Goal: Task Accomplishment & Management: Manage account settings

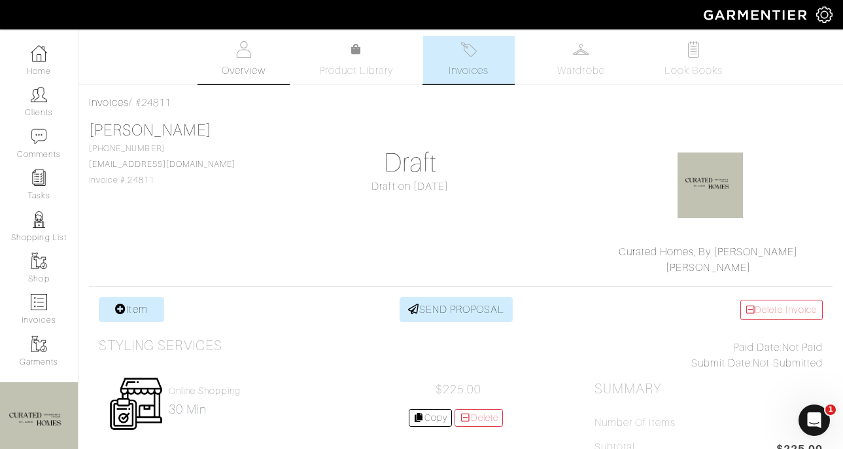
click at [253, 52] on link "Overview" at bounding box center [244, 60] width 92 height 48
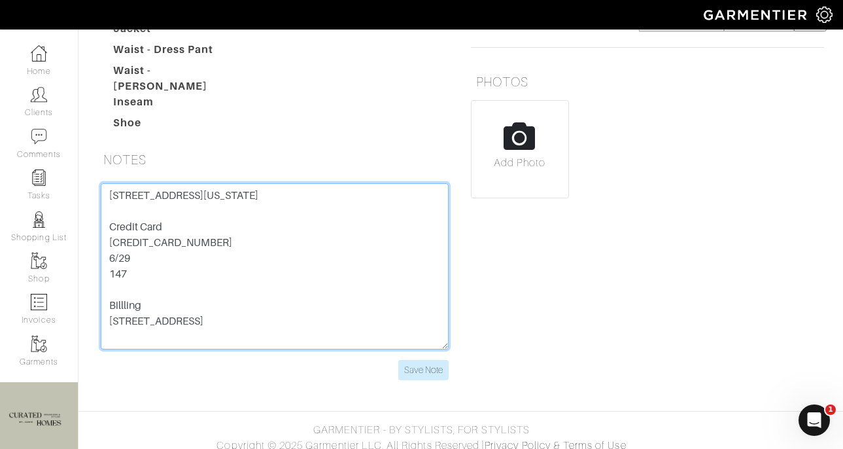
click at [172, 186] on textarea "[STREET_ADDRESS][US_STATE] Credit Card [CREDIT_CARD_NUMBER] 6/29 147 Billling […" at bounding box center [275, 266] width 348 height 166
click at [210, 247] on textarea "[STREET_ADDRESS][US_STATE] Credit Card [CREDIT_CARD_NUMBER] 6/29 147 Billling […" at bounding box center [275, 266] width 348 height 166
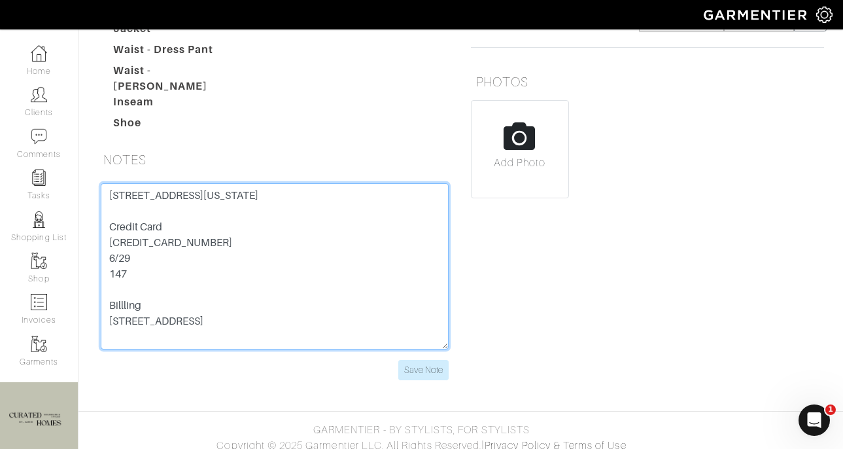
click at [210, 247] on textarea "[STREET_ADDRESS][US_STATE] Credit Card [CREDIT_CARD_NUMBER] 6/29 147 Billling […" at bounding box center [275, 266] width 348 height 166
click at [128, 264] on textarea "[STREET_ADDRESS][US_STATE] Credit Card [CREDIT_CARD_NUMBER] 6/29 147 Billling […" at bounding box center [275, 266] width 348 height 166
click at [209, 248] on textarea "[STREET_ADDRESS][US_STATE] Credit Card [CREDIT_CARD_NUMBER] 6/29 147 Billling […" at bounding box center [275, 266] width 348 height 166
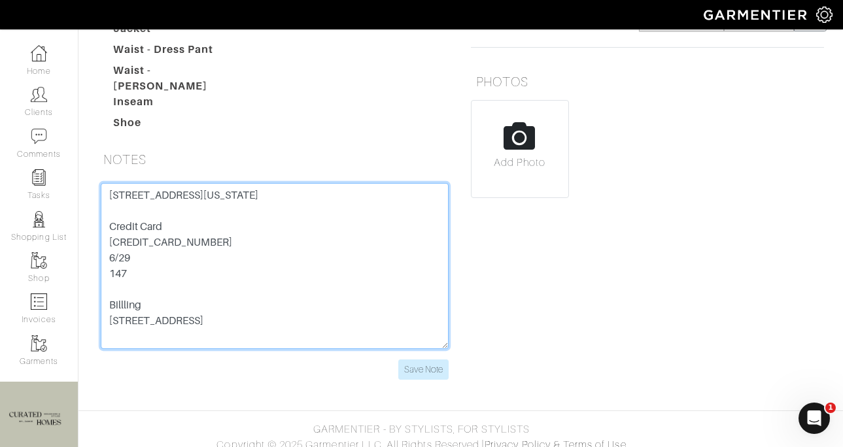
click at [209, 249] on textarea "[STREET_ADDRESS][US_STATE] Credit Card [CREDIT_CARD_NUMBER] 6/29 147 Billling […" at bounding box center [275, 266] width 348 height 166
click at [116, 264] on textarea "[STREET_ADDRESS][US_STATE] Credit Card [CREDIT_CARD_NUMBER] 6/29 147 Billling […" at bounding box center [275, 266] width 348 height 166
click at [116, 265] on textarea "[STREET_ADDRESS][US_STATE] Credit Card [CREDIT_CARD_NUMBER] 6/29 147 Billling […" at bounding box center [275, 266] width 348 height 166
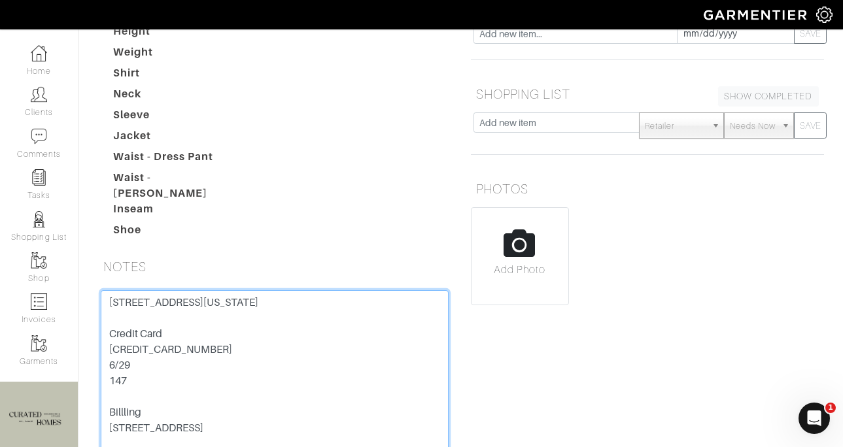
scroll to position [306, 0]
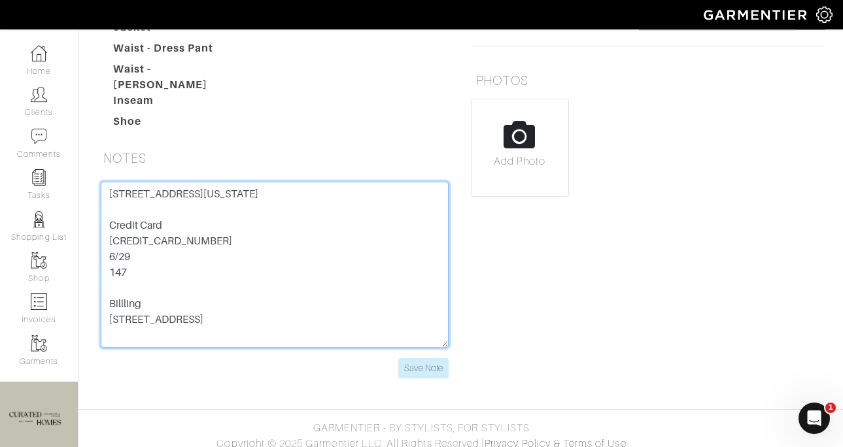
click at [198, 245] on textarea "[STREET_ADDRESS][US_STATE] Credit Card [CREDIT_CARD_NUMBER] 6/29 147 Billling […" at bounding box center [275, 265] width 348 height 166
click at [198, 246] on textarea "[STREET_ADDRESS][US_STATE] Credit Card [CREDIT_CARD_NUMBER] 6/29 147 Billling […" at bounding box center [275, 265] width 348 height 166
click at [122, 261] on textarea "[STREET_ADDRESS][US_STATE] Credit Card [CREDIT_CARD_NUMBER] 6/29 147 Billling […" at bounding box center [275, 265] width 348 height 166
click at [122, 262] on textarea "[STREET_ADDRESS][US_STATE] Credit Card [CREDIT_CARD_NUMBER] 6/29 147 Billling […" at bounding box center [275, 265] width 348 height 166
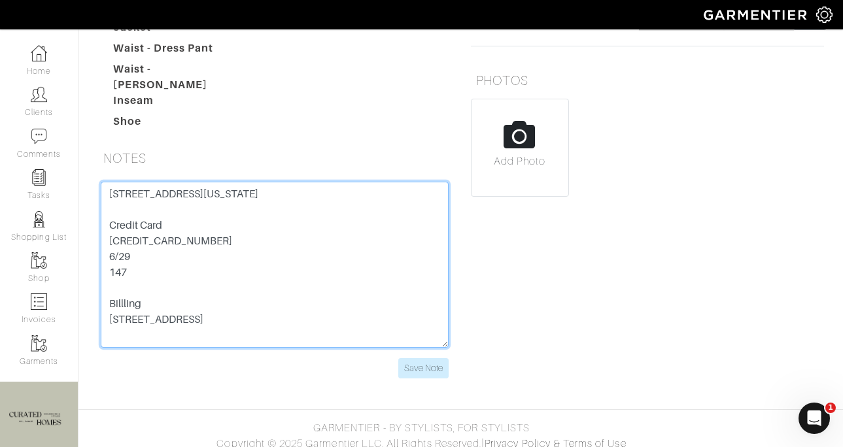
click at [122, 262] on textarea "[STREET_ADDRESS][US_STATE] Credit Card [CREDIT_CARD_NUMBER] 6/29 147 Billling […" at bounding box center [275, 265] width 348 height 166
click at [163, 184] on textarea "[STREET_ADDRESS][US_STATE] Credit Card [CREDIT_CARD_NUMBER] 6/29 147 Billling […" at bounding box center [275, 265] width 348 height 166
click at [173, 202] on textarea "[STREET_ADDRESS][US_STATE] Credit Card [CREDIT_CARD_NUMBER] 6/29 147 Billling […" at bounding box center [275, 265] width 348 height 166
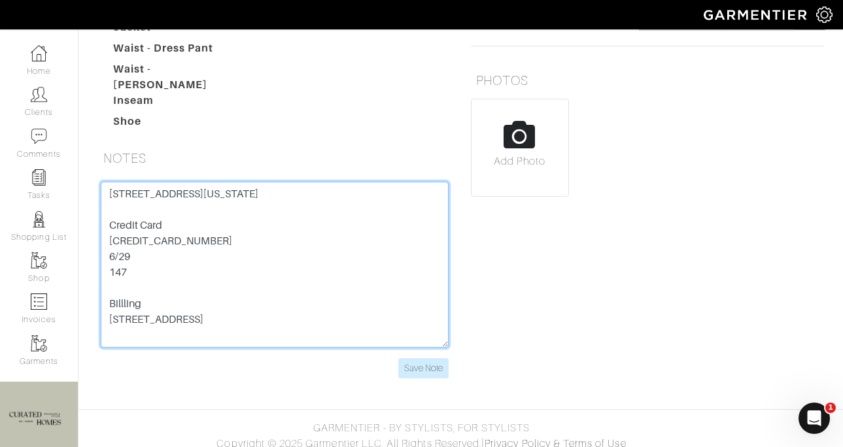
drag, startPoint x: 173, startPoint y: 182, endPoint x: 90, endPoint y: 171, distance: 83.8
click at [90, 171] on div "SIZES Height Weight Shirt Neck Sleeve Jacket Waist - Dress Pant Waist - [PERSON…" at bounding box center [274, 139] width 373 height 511
